Goal: Information Seeking & Learning: Check status

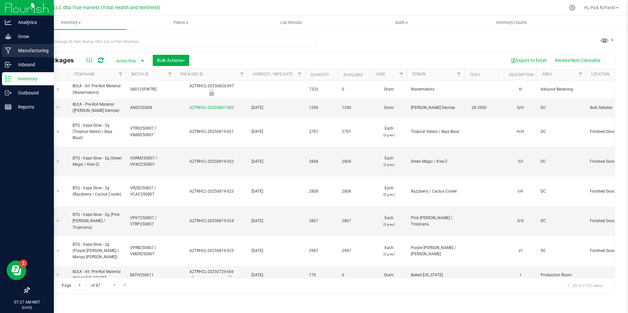
click at [26, 49] on p "Manufacturing" at bounding box center [30, 51] width 39 height 8
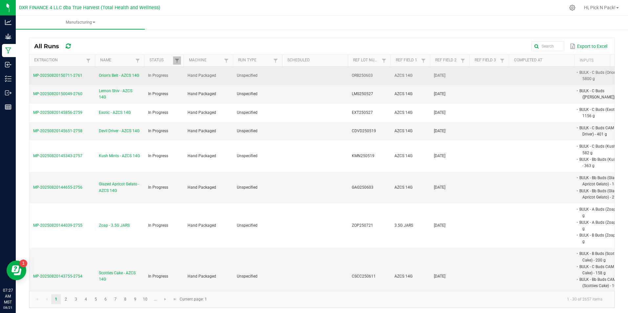
click at [133, 74] on span "Orion's Belt - AZCS 14G" at bounding box center [119, 76] width 40 height 6
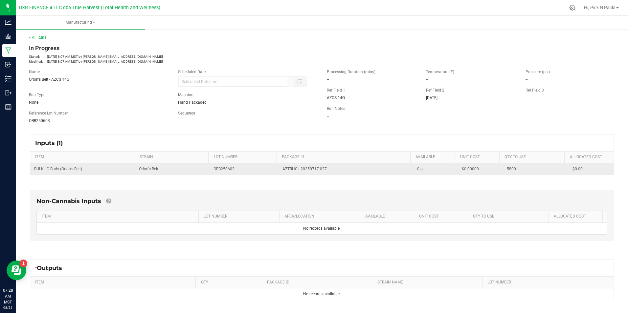
drag, startPoint x: 322, startPoint y: 168, endPoint x: 274, endPoint y: 173, distance: 48.5
click at [274, 173] on tr "BULK - C Buds (Orion's Belt) Orion's Belt ORB250603 AZTRHCL-20250717-037 0 g $0…" at bounding box center [321, 168] width 583 height 11
copy tr "AZTRHCL-20250717-037"
drag, startPoint x: 82, startPoint y: 170, endPoint x: 32, endPoint y: 170, distance: 49.6
click at [32, 170] on td "BULK - C Buds (Orion's Belt)" at bounding box center [82, 168] width 105 height 11
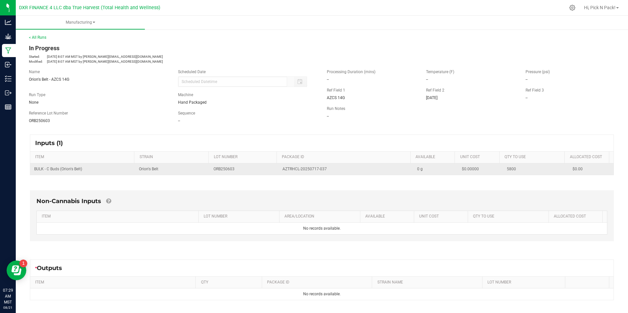
copy span "BULK - C Buds (Orion's Belt)"
